Goal: Book appointment/travel/reservation

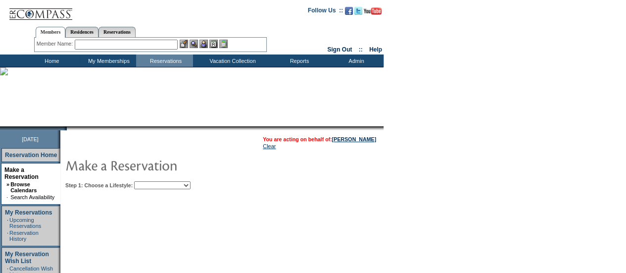
click at [187, 185] on select "Beach Leisure Metropolitan Mountain OIAL for Adventure OIAL for Couples OIAL fo…" at bounding box center [162, 185] width 56 height 8
click at [151, 181] on select "Beach Leisure Metropolitan Mountain OIAL for Adventure OIAL for Couples OIAL fo…" at bounding box center [162, 185] width 56 height 8
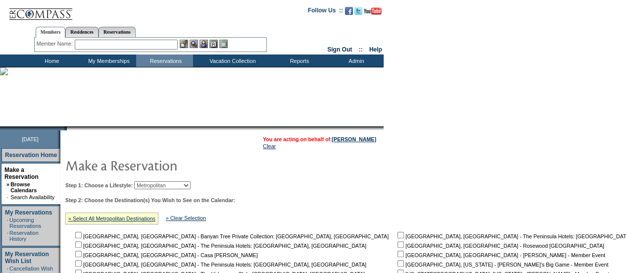
click at [191, 187] on select "Beach Leisure Metropolitan Mountain OIAL for Adventure OIAL for Couples OIAL fo…" at bounding box center [162, 185] width 56 height 8
select select "Leisure"
click at [151, 181] on select "Beach Leisure Metropolitan Mountain OIAL for Adventure OIAL for Couples OIAL fo…" at bounding box center [162, 185] width 56 height 8
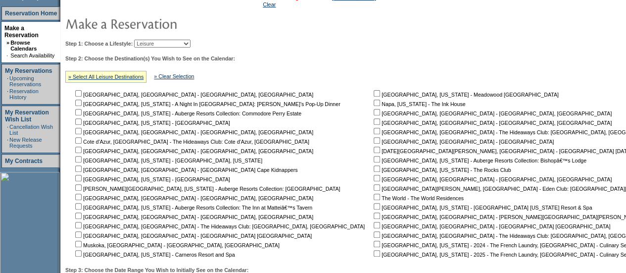
scroll to position [165, 0]
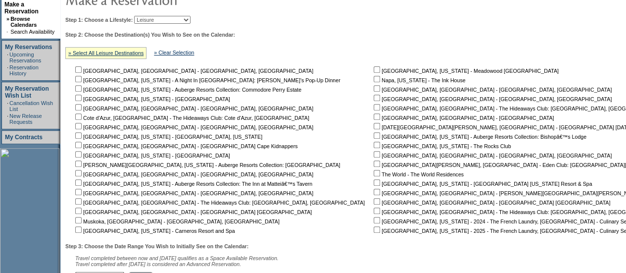
click at [374, 194] on input "checkbox" at bounding box center [377, 192] width 6 height 6
checkbox input "true"
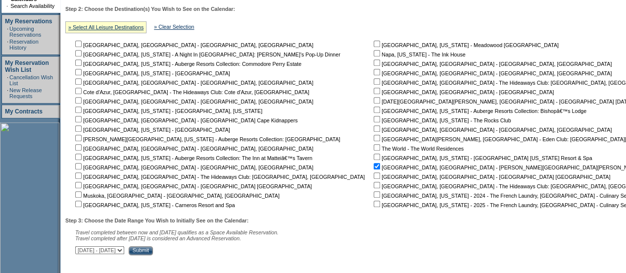
scroll to position [196, 0]
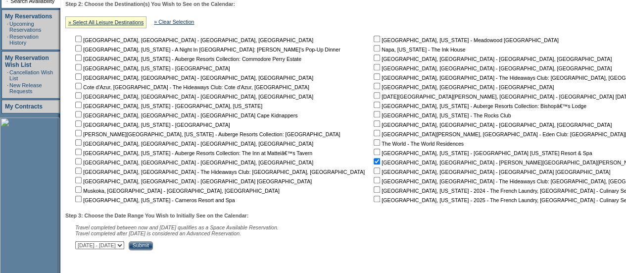
click at [153, 245] on input "Submit" at bounding box center [141, 245] width 24 height 9
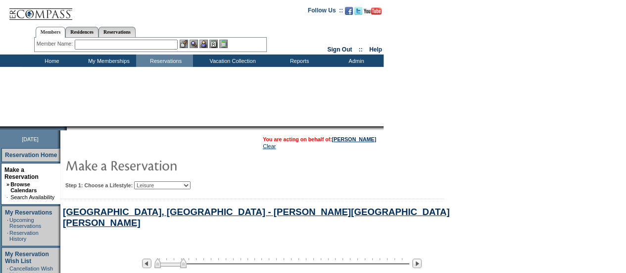
select select "Leisure"
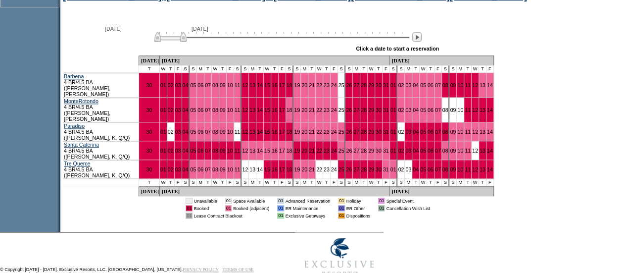
scroll to position [471, 0]
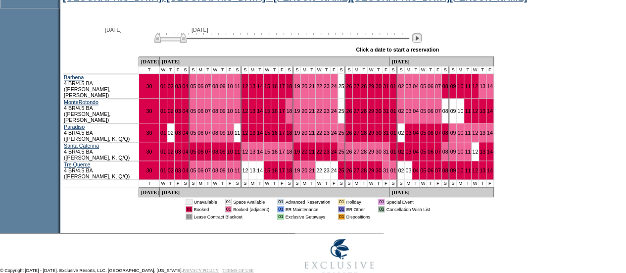
click at [422, 41] on img at bounding box center [416, 37] width 9 height 9
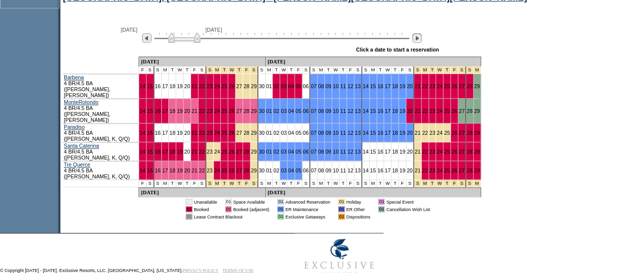
click at [422, 41] on img at bounding box center [416, 37] width 9 height 9
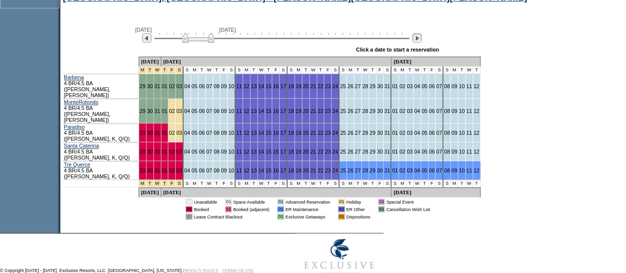
click at [422, 41] on img at bounding box center [416, 37] width 9 height 9
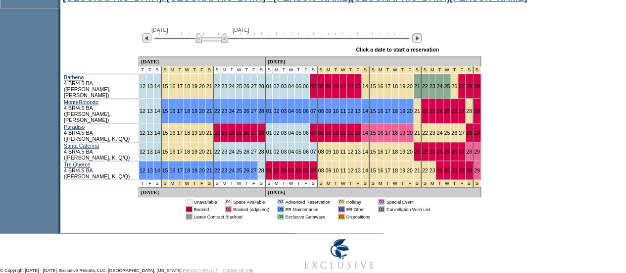
click at [422, 41] on img at bounding box center [416, 37] width 9 height 9
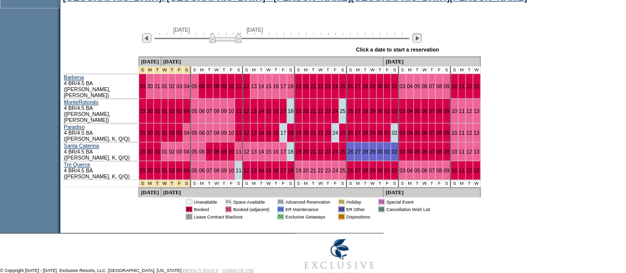
click at [422, 41] on img at bounding box center [416, 37] width 9 height 9
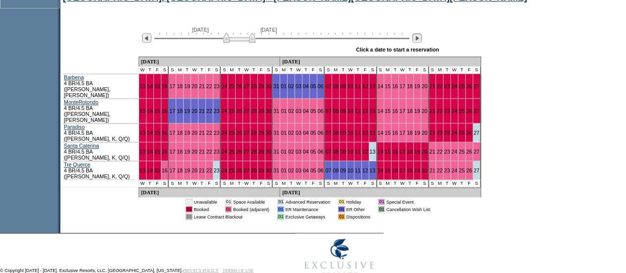
click at [422, 41] on img at bounding box center [416, 37] width 9 height 9
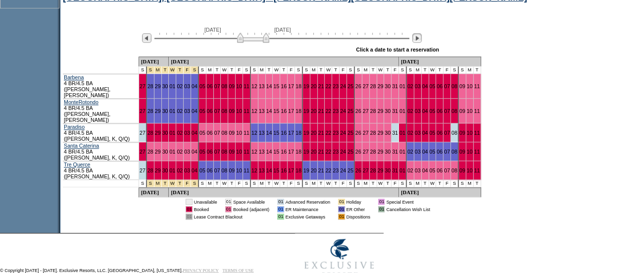
click at [422, 41] on img at bounding box center [416, 37] width 9 height 9
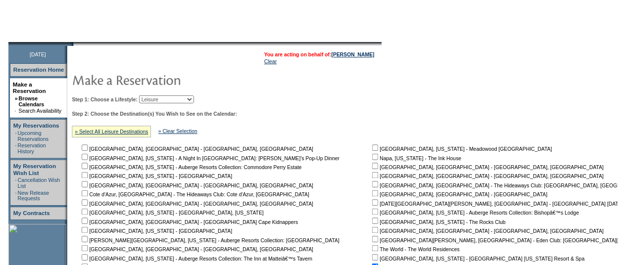
scroll to position [0, 0]
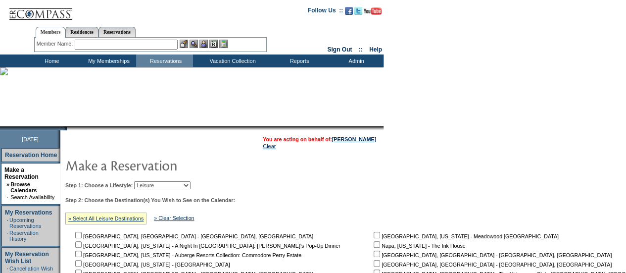
click at [97, 45] on input "text" at bounding box center [126, 45] width 103 height 10
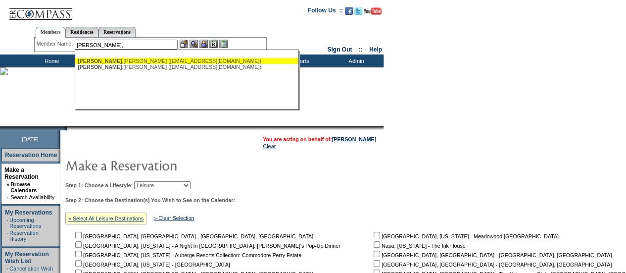
click at [110, 59] on div "Ahmad, Charmaine (chiramanek786@gmail.com)" at bounding box center [187, 61] width 218 height 6
type input "Ahmad, Charmaine (chiramanek786@gmail.com)"
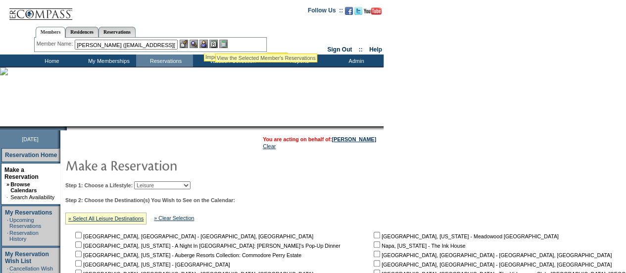
click at [204, 41] on img at bounding box center [204, 44] width 8 height 8
click at [198, 43] on img at bounding box center [194, 44] width 8 height 8
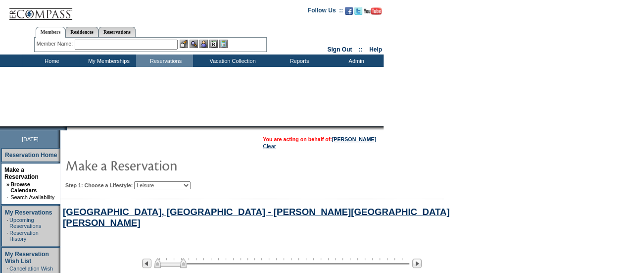
select select "Leisure"
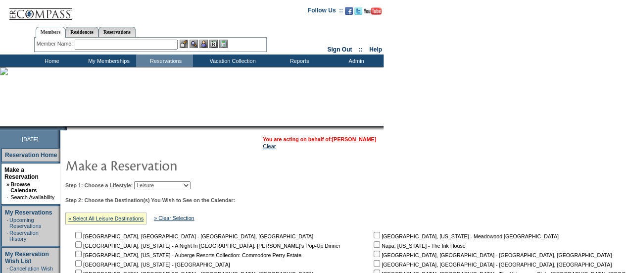
click at [347, 142] on link "[PERSON_NAME]" at bounding box center [354, 139] width 44 height 6
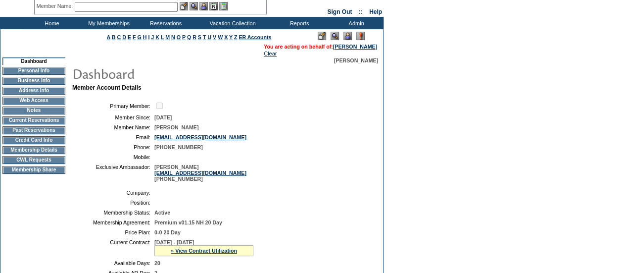
scroll to position [4, 0]
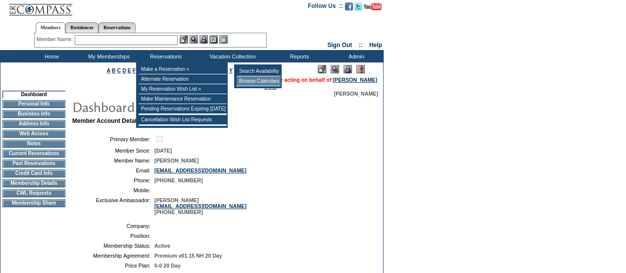
click at [237, 79] on td "Browse Calendars" at bounding box center [259, 81] width 44 height 10
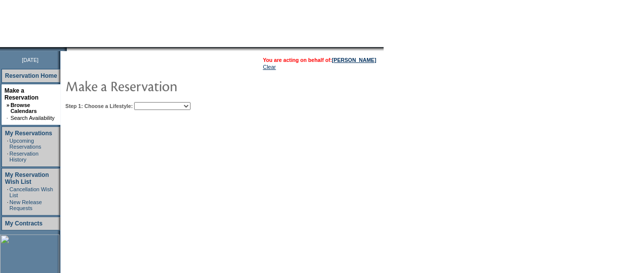
scroll to position [100, 0]
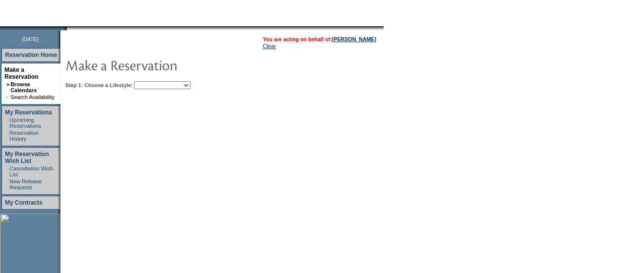
click at [180, 87] on select "Beach Leisure Metropolitan Mountain OIAL for Adventure OIAL for Couples OIAL fo…" at bounding box center [162, 85] width 56 height 8
click at [172, 85] on select "Beach Leisure Metropolitan Mountain OIAL for Adventure OIAL for Couples OIAL fo…" at bounding box center [162, 85] width 56 height 8
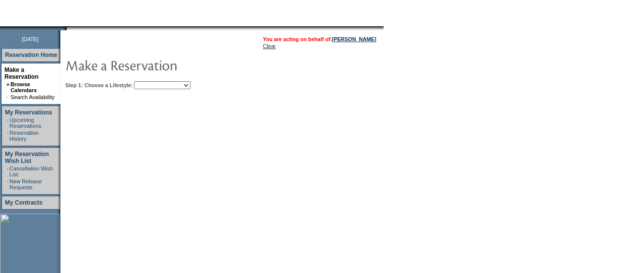
select select "Metropolitan"
click at [151, 81] on select "Beach Leisure Metropolitan Mountain OIAL for Adventure OIAL for Couples OIAL fo…" at bounding box center [162, 85] width 56 height 8
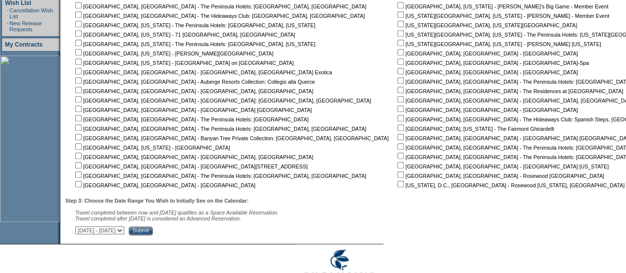
scroll to position [257, 0]
click at [398, 119] on input "checkbox" at bounding box center [401, 119] width 6 height 6
click at [398, 117] on input "checkbox" at bounding box center [401, 119] width 6 height 6
checkbox input "true"
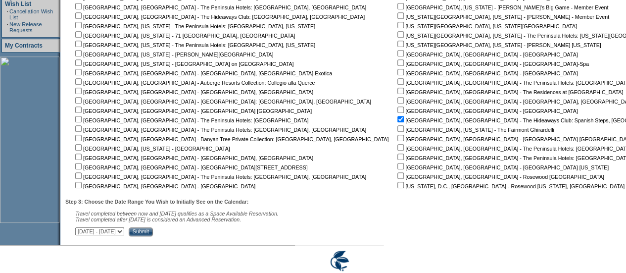
click at [398, 113] on input "checkbox" at bounding box center [401, 109] width 6 height 6
checkbox input "true"
click at [398, 121] on input "checkbox" at bounding box center [401, 119] width 6 height 6
checkbox input "false"
click at [153, 235] on input "Submit" at bounding box center [141, 231] width 24 height 9
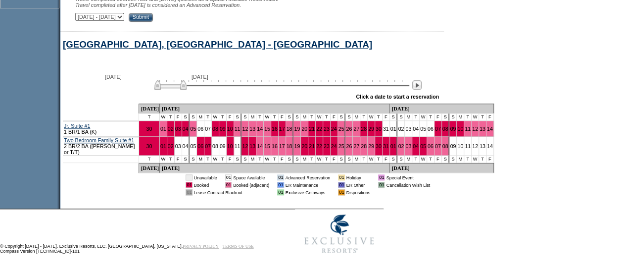
scroll to position [471, 0]
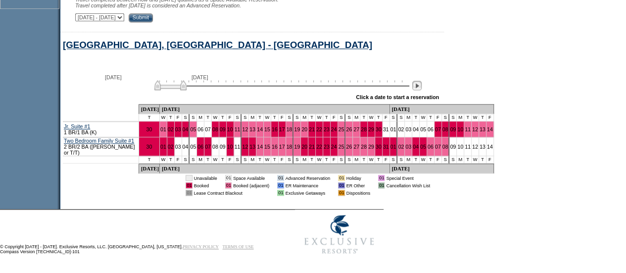
click at [422, 90] on img at bounding box center [416, 85] width 9 height 9
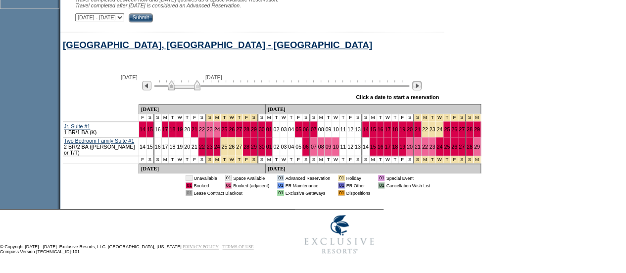
click at [422, 90] on img at bounding box center [416, 85] width 9 height 9
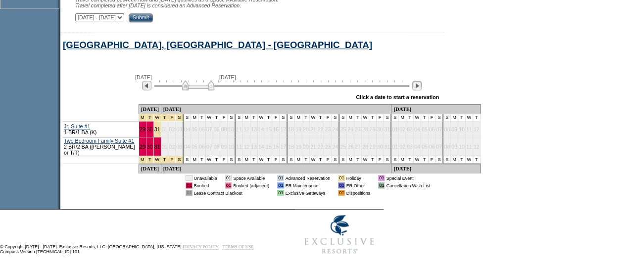
click at [422, 90] on img at bounding box center [416, 85] width 9 height 9
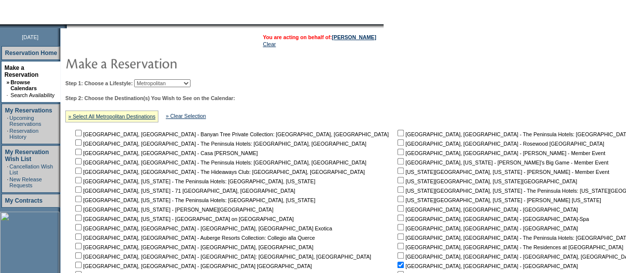
scroll to position [49, 0]
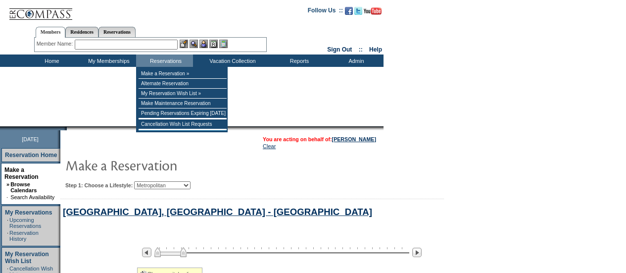
select select "Metropolitan"
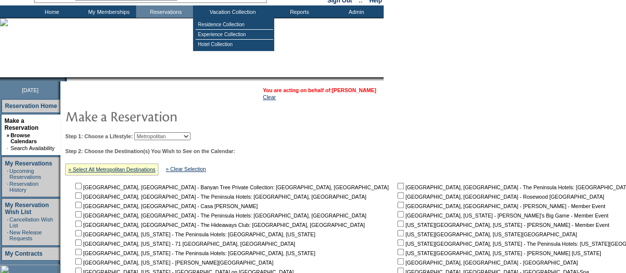
click at [350, 92] on link "[PERSON_NAME]" at bounding box center [354, 90] width 44 height 6
